Goal: Task Accomplishment & Management: Manage account settings

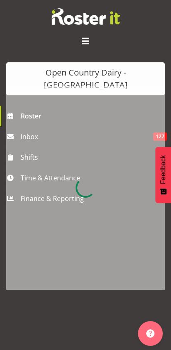
click at [32, 165] on div at bounding box center [85, 188] width 159 height 204
click at [34, 166] on div at bounding box center [85, 188] width 159 height 204
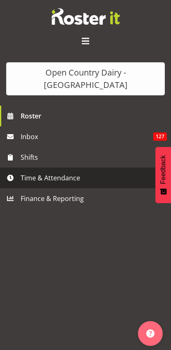
click at [24, 172] on span "Time & Attendance" at bounding box center [88, 178] width 134 height 12
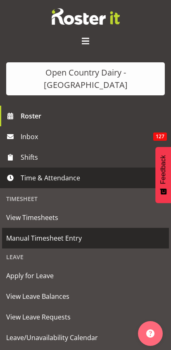
click at [16, 232] on span "Manual Timesheet Entry" at bounding box center [85, 238] width 159 height 12
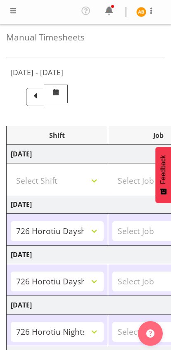
select select "78954"
select select "78987"
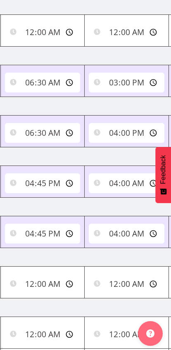
scroll to position [0, 311]
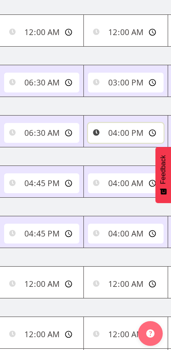
click at [103, 131] on input "16:00:00" at bounding box center [126, 133] width 76 height 20
type input "15:30:00"
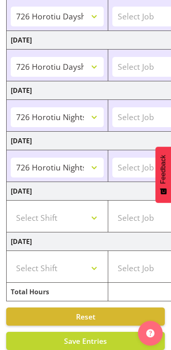
scroll to position [227, 0]
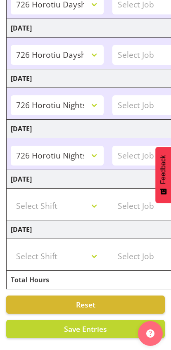
click at [92, 332] on span "Save Entries" at bounding box center [85, 329] width 43 height 10
click at [98, 328] on span "Save Entries" at bounding box center [85, 329] width 43 height 10
